Goal: Task Accomplishment & Management: Use online tool/utility

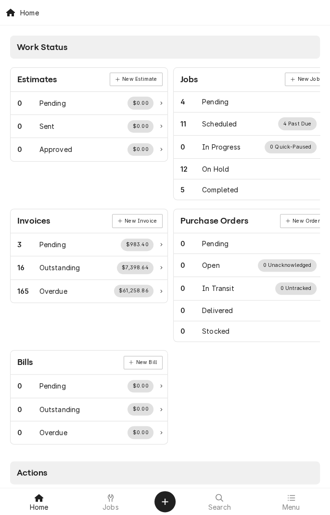
click at [117, 484] on div "Jobs" at bounding box center [110, 501] width 67 height 19
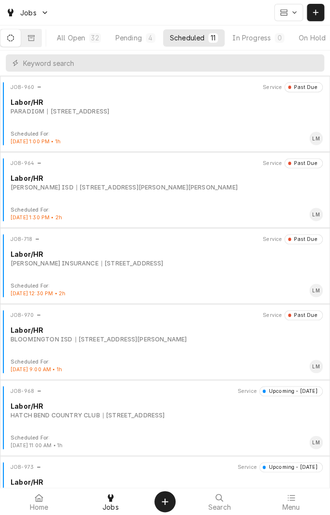
click at [113, 330] on div "Labor/HR" at bounding box center [167, 330] width 312 height 10
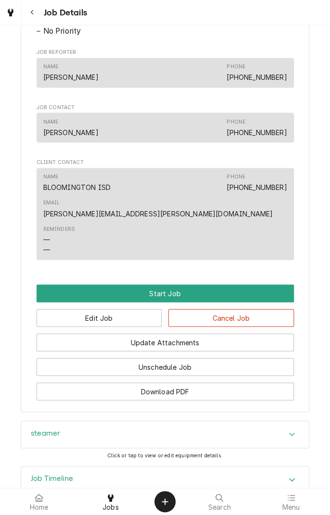
scroll to position [517, 0]
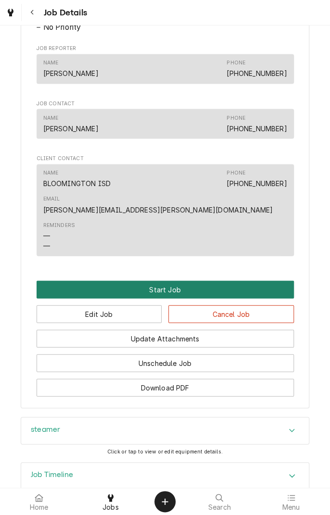
click at [163, 280] on button "Start Job" at bounding box center [165, 289] width 257 height 18
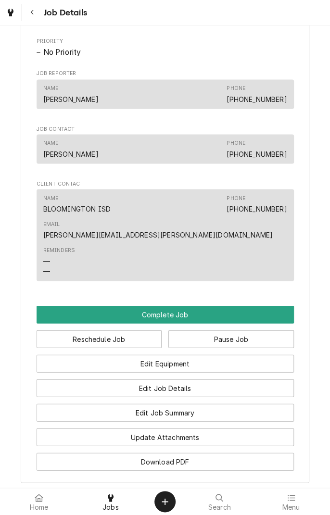
scroll to position [526, 0]
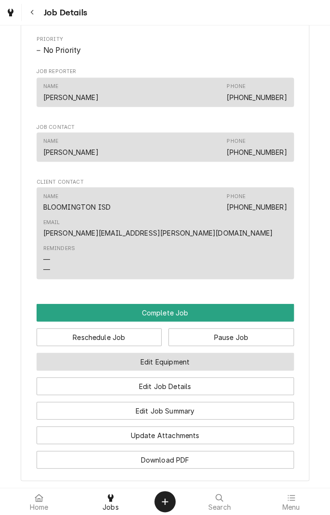
click at [213, 353] on button "Edit Equipment" at bounding box center [165, 362] width 257 height 18
